Goal: Task Accomplishment & Management: Manage account settings

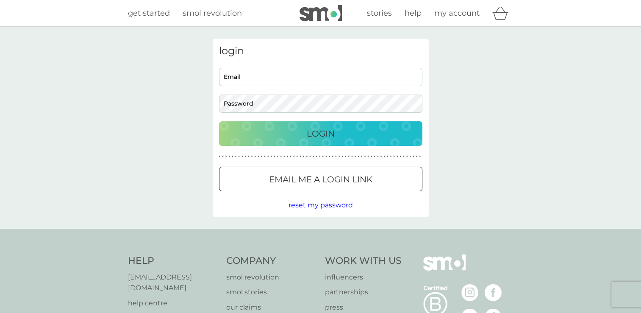
type input "[PERSON_NAME][EMAIL_ADDRESS][PERSON_NAME][DOMAIN_NAME]"
click at [339, 135] on div "Login" at bounding box center [321, 134] width 186 height 14
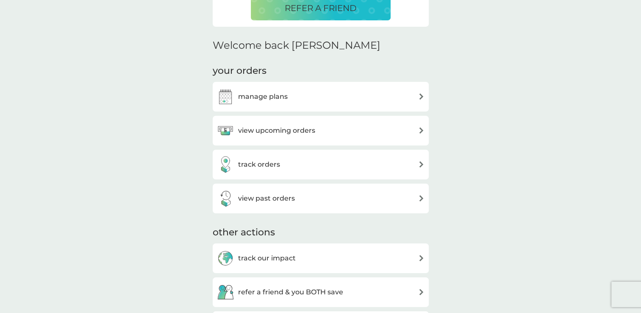
scroll to position [223, 0]
click at [419, 128] on img at bounding box center [421, 129] width 6 height 6
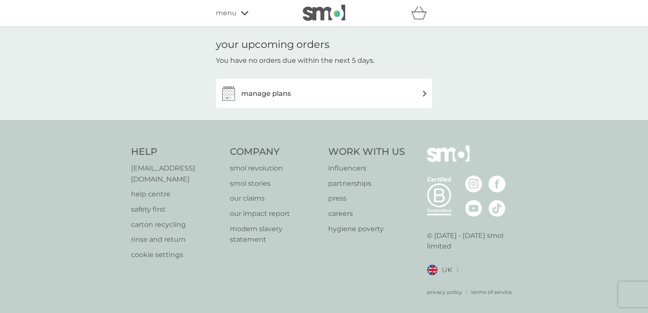
click at [424, 94] on img at bounding box center [424, 93] width 6 height 6
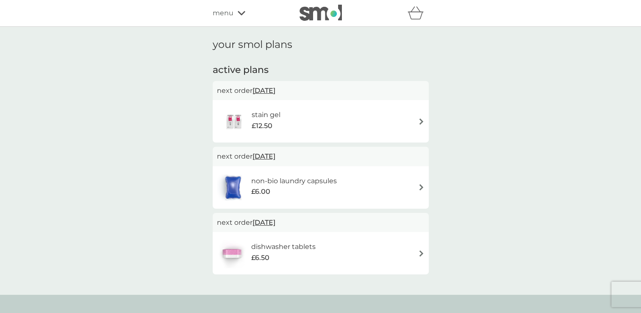
click at [420, 120] on img at bounding box center [421, 121] width 6 height 6
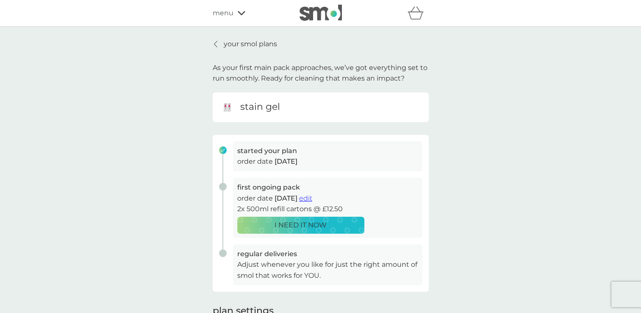
click at [312, 198] on span "edit" at bounding box center [305, 198] width 13 height 8
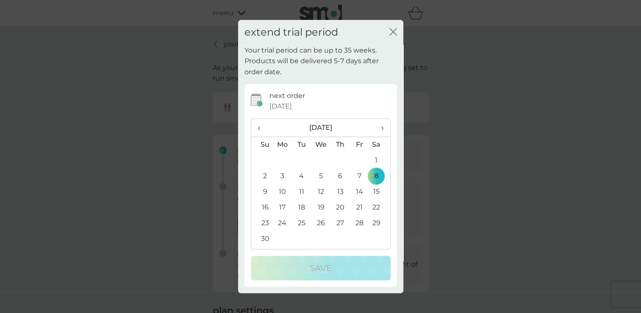
click at [381, 129] on span "›" at bounding box center [379, 128] width 8 height 18
click at [378, 224] on td "28" at bounding box center [379, 223] width 21 height 16
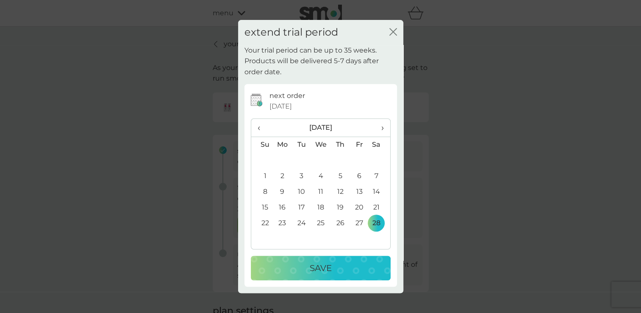
click at [357, 223] on td "27" at bounding box center [359, 223] width 19 height 16
click at [324, 265] on p "Save" at bounding box center [321, 268] width 22 height 14
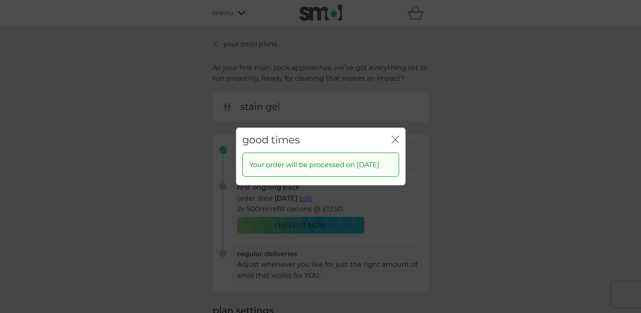
click at [511, 170] on div "good times close Your order will be processed on 27 Feb 2026" at bounding box center [320, 156] width 641 height 313
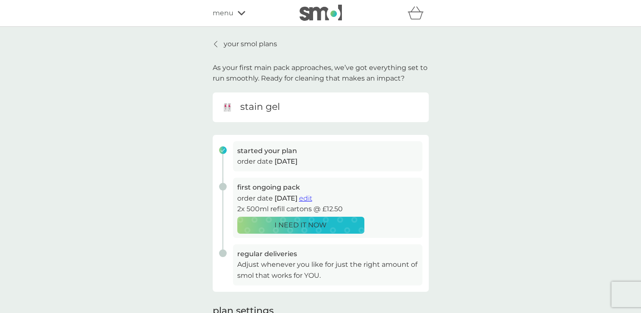
click at [254, 45] on p "your smol plans" at bounding box center [250, 44] width 53 height 11
